Goal: Task Accomplishment & Management: Manage account settings

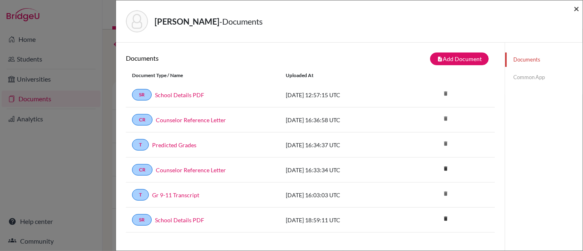
click at [579, 7] on span "×" at bounding box center [577, 8] width 6 height 12
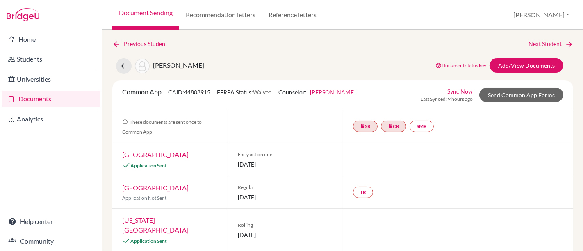
click at [40, 96] on link "Documents" at bounding box center [51, 99] width 99 height 16
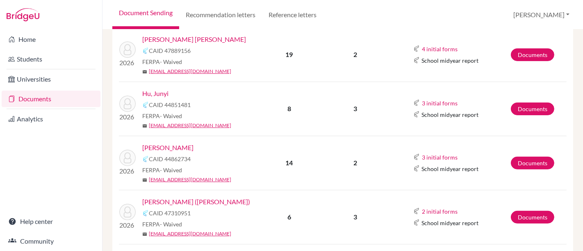
scroll to position [273, 0]
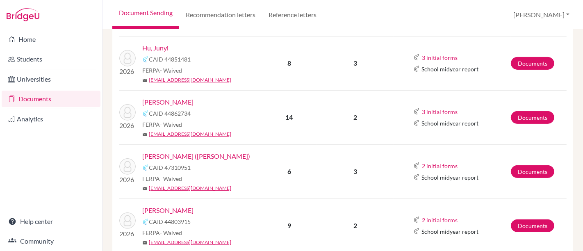
click at [169, 157] on link "[PERSON_NAME] ([PERSON_NAME])" at bounding box center [196, 156] width 108 height 10
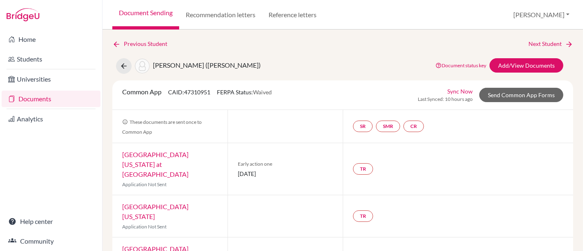
click at [169, 157] on link "University of North Carolina at Chapel Hill" at bounding box center [155, 164] width 66 height 27
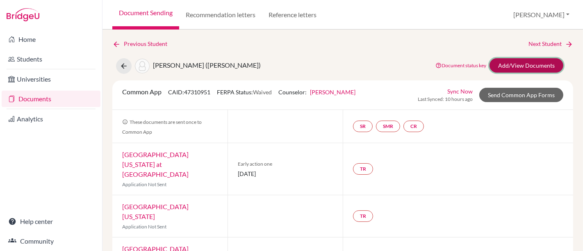
click at [530, 65] on link "Add/View Documents" at bounding box center [527, 65] width 74 height 14
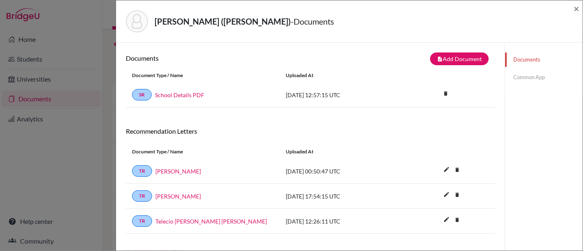
scroll to position [43, 0]
